Goal: Task Accomplishment & Management: Use online tool/utility

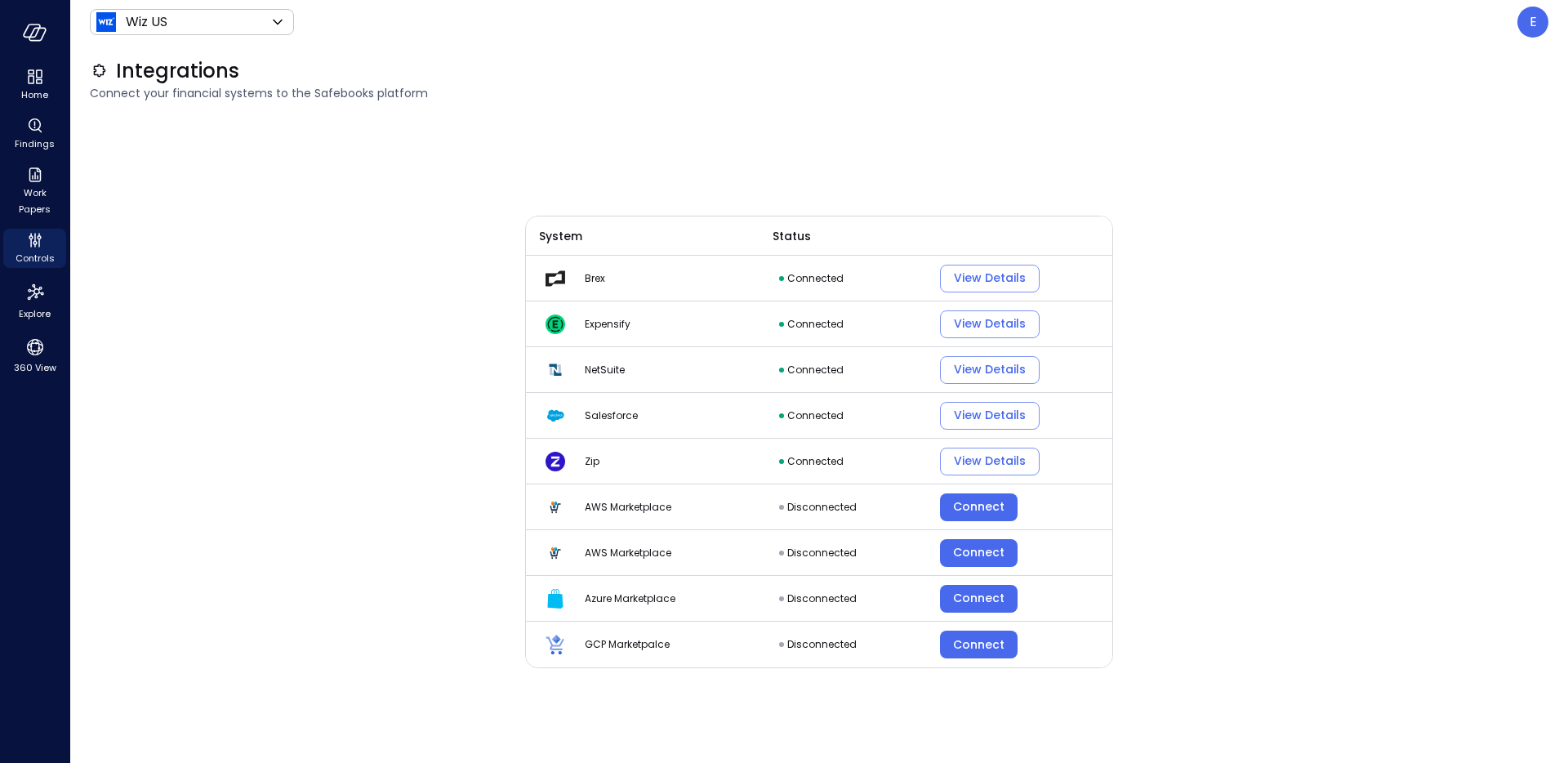
click at [598, 122] on div "System Status Brex Connected View Details Expensify Connected View Details NetS…" at bounding box center [818, 430] width 588 height 625
click at [1528, 32] on div "E" at bounding box center [1533, 22] width 31 height 31
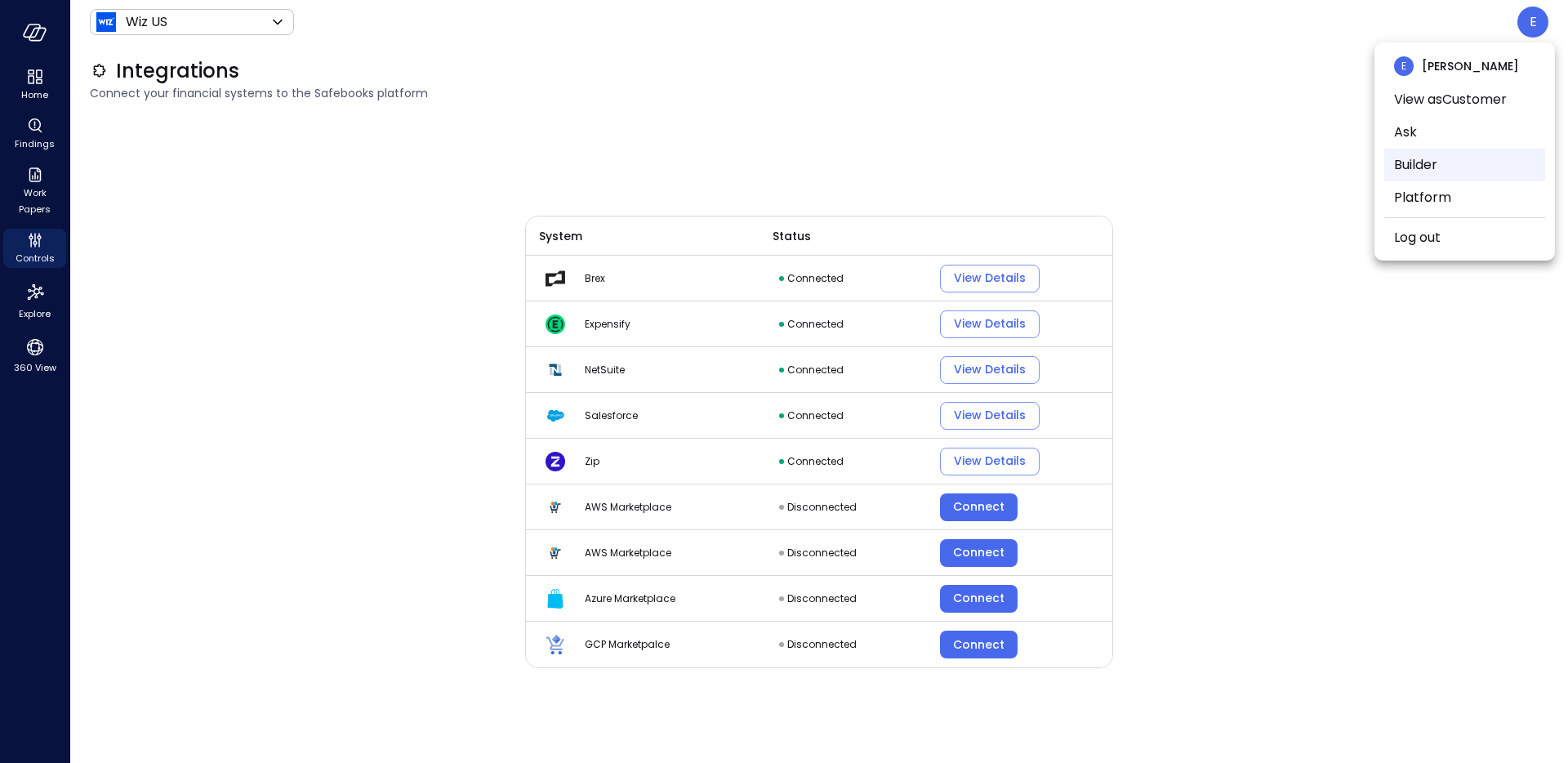
click at [1417, 176] on li "Builder" at bounding box center [1464, 165] width 160 height 33
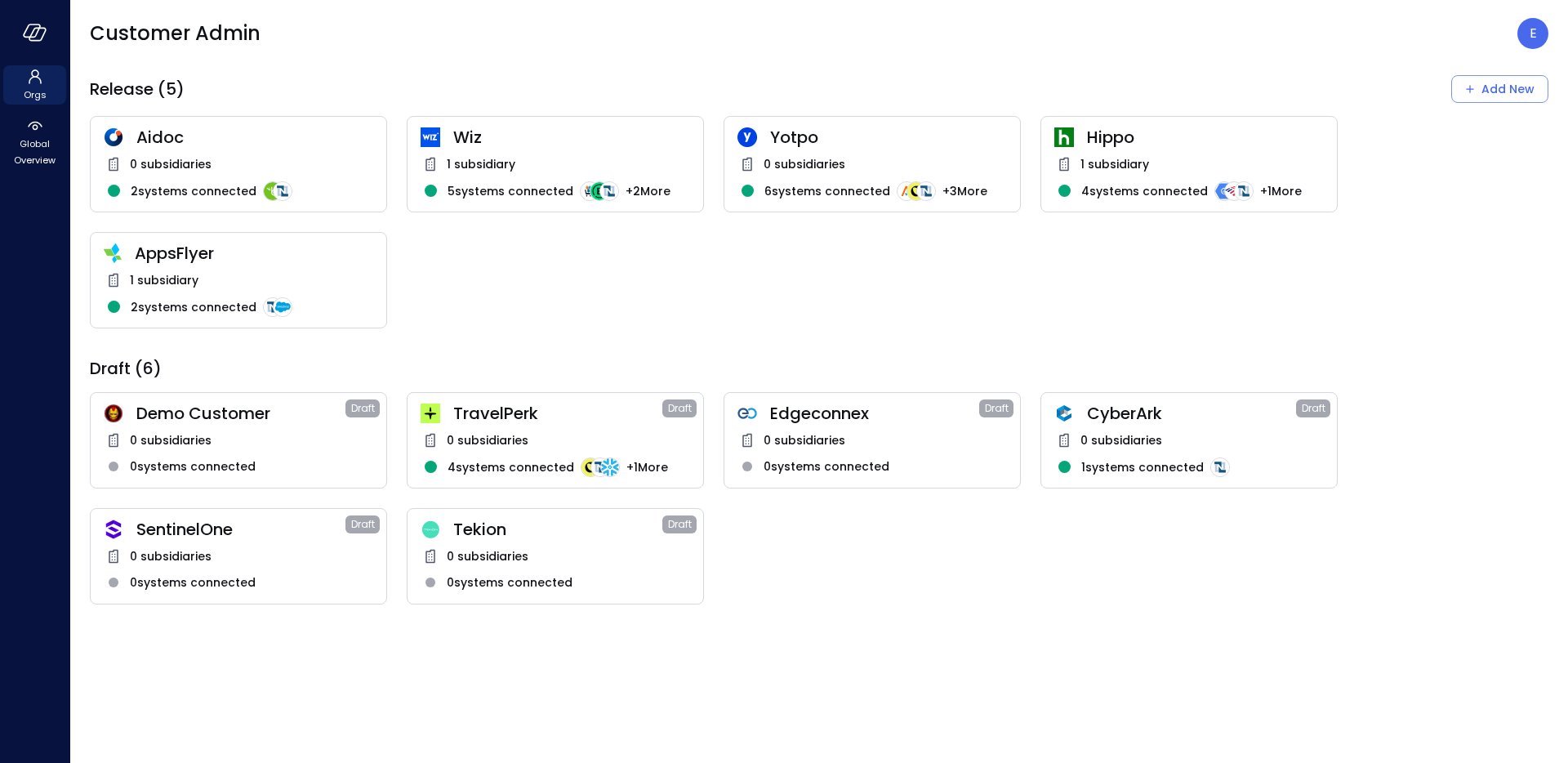
click at [528, 344] on div "Release (5) Add New Aidoc 0 subsidiaries 2 systems connected Wiz 1 subsidiary 5…" at bounding box center [818, 340] width 1458 height 529
click at [1469, 86] on icon "Add New Organization" at bounding box center [1470, 89] width 16 height 16
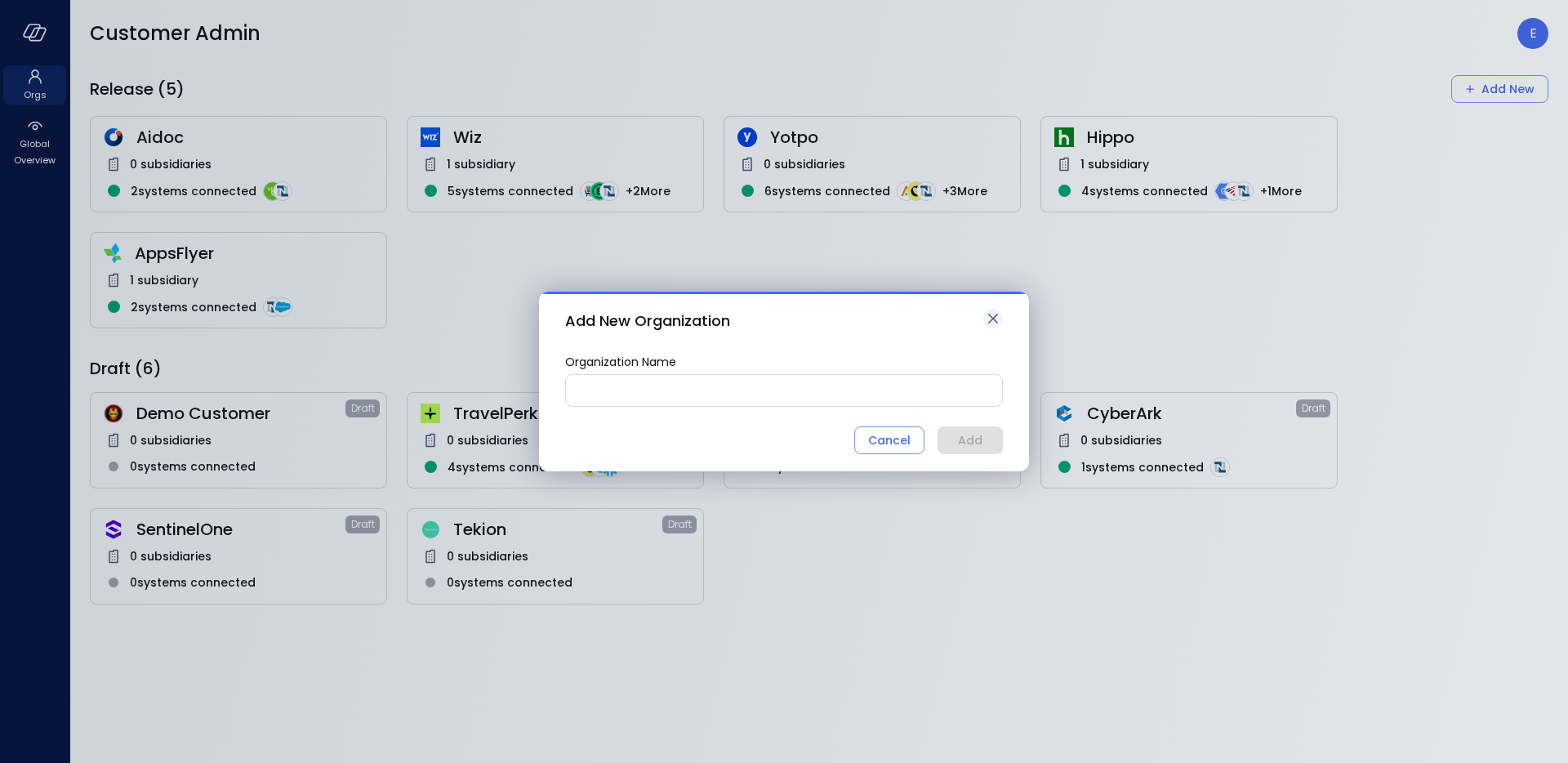
click at [990, 315] on icon "button" at bounding box center [993, 319] width 20 height 20
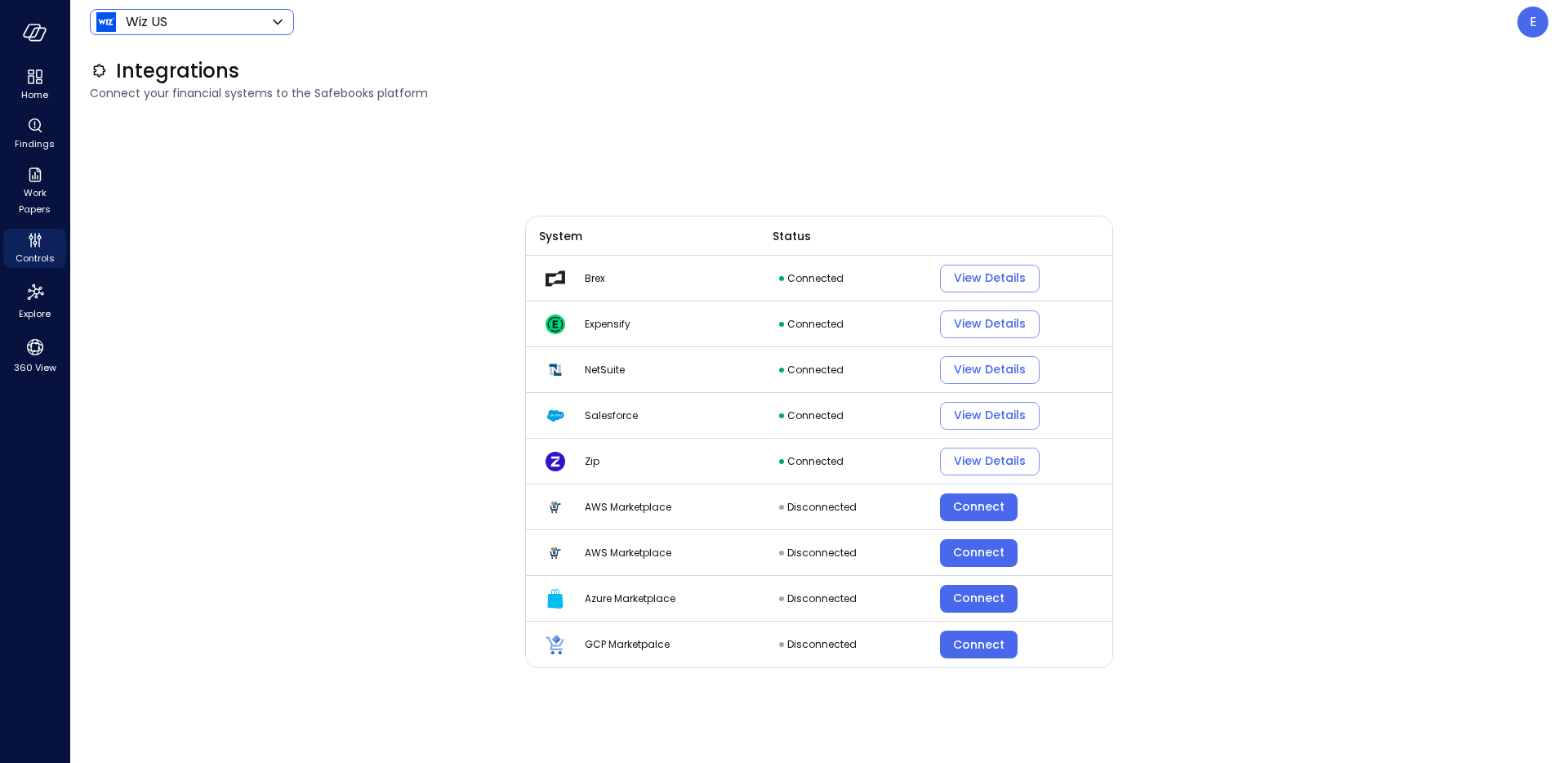
click at [273, 29] on icon at bounding box center [278, 23] width 20 height 20
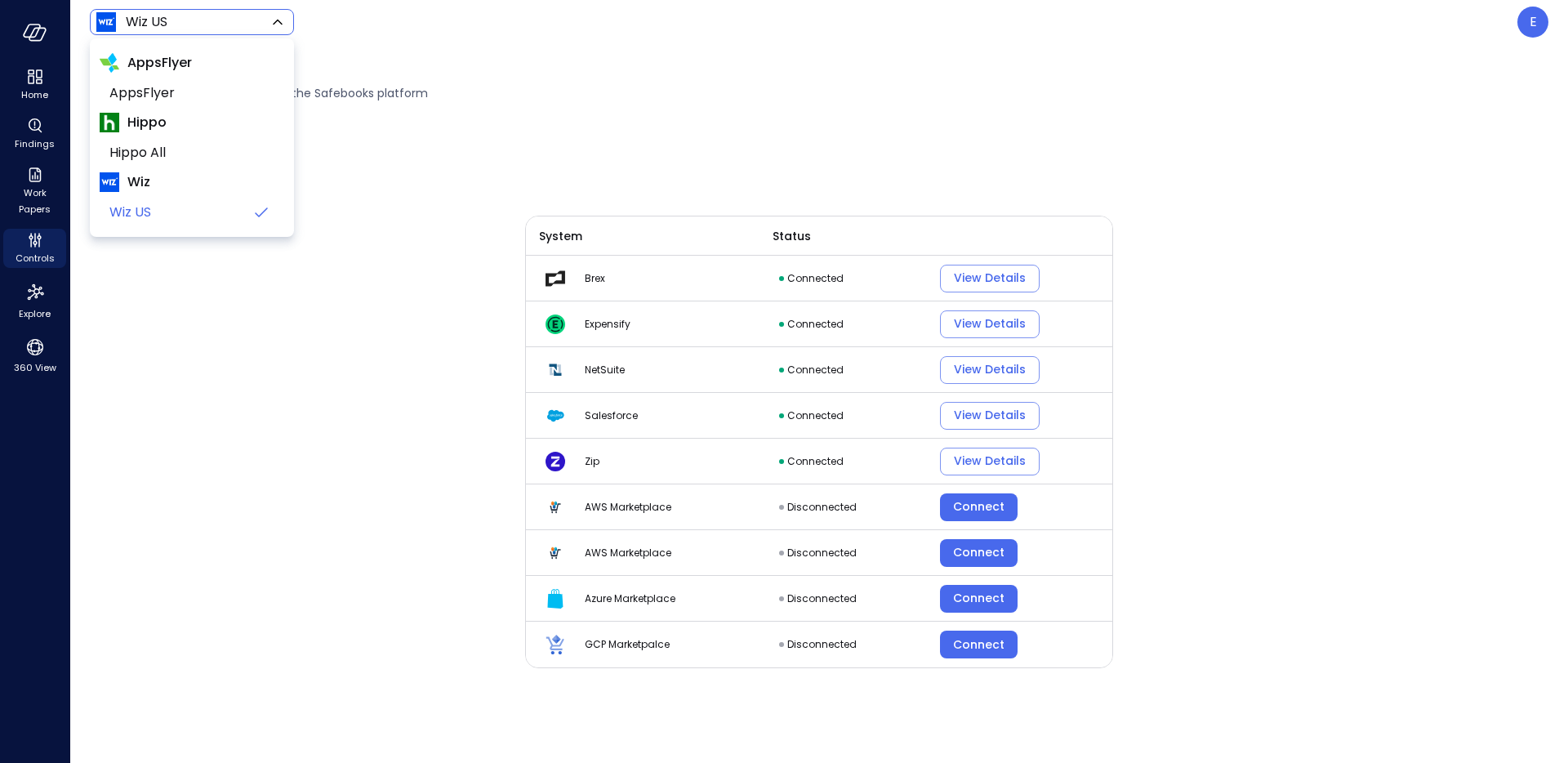
click at [230, 366] on div at bounding box center [784, 382] width 1568 height 763
